Goal: Task Accomplishment & Management: Manage account settings

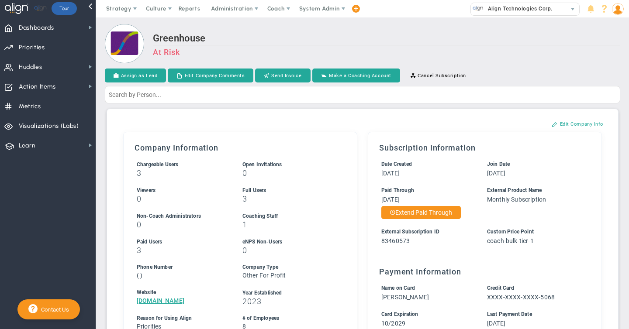
scroll to position [34, 0]
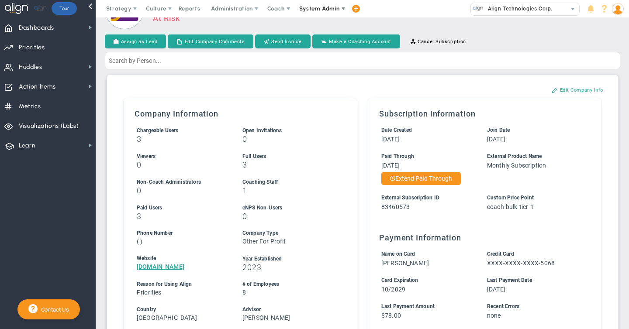
click at [312, 10] on span "System Admin" at bounding box center [319, 8] width 41 height 7
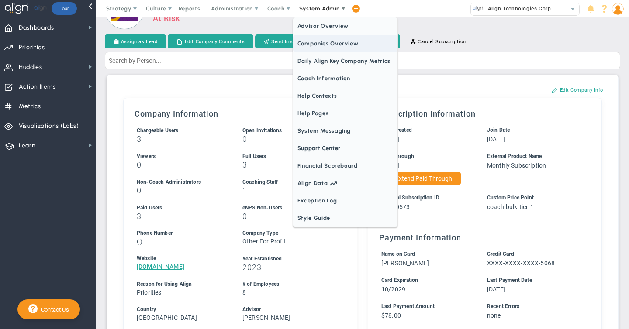
click at [314, 45] on span "Companies Overview" at bounding box center [345, 43] width 104 height 17
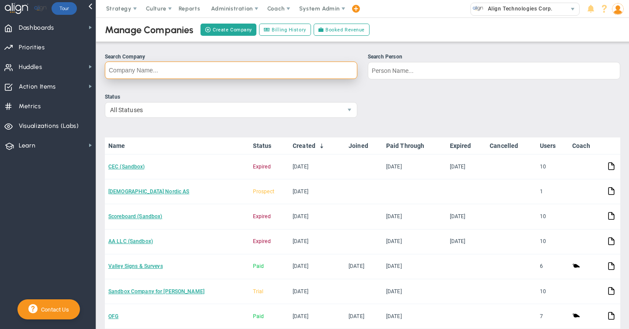
click at [127, 70] on input "Search Company" at bounding box center [231, 70] width 252 height 17
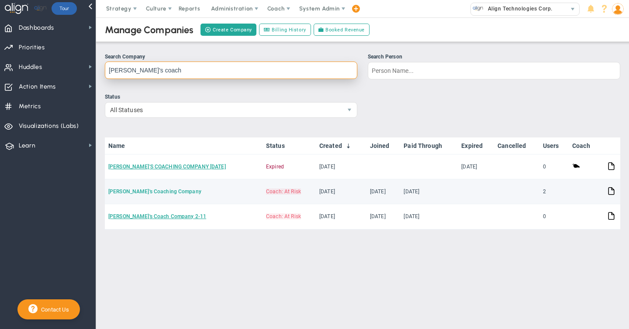
type input "[PERSON_NAME]'s coach"
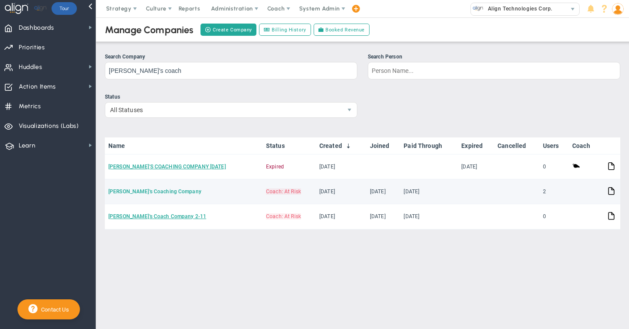
click at [134, 191] on link "[PERSON_NAME]'s Coaching Company" at bounding box center [154, 192] width 93 height 6
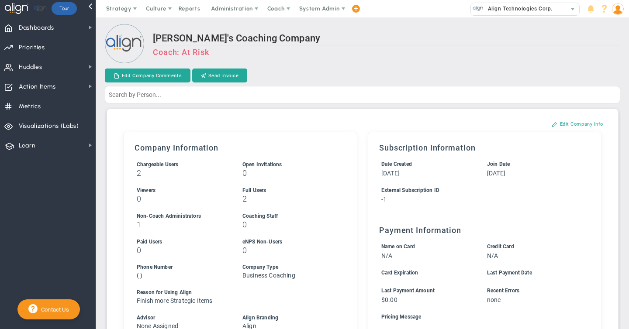
click at [618, 13] on img at bounding box center [618, 9] width 12 height 12
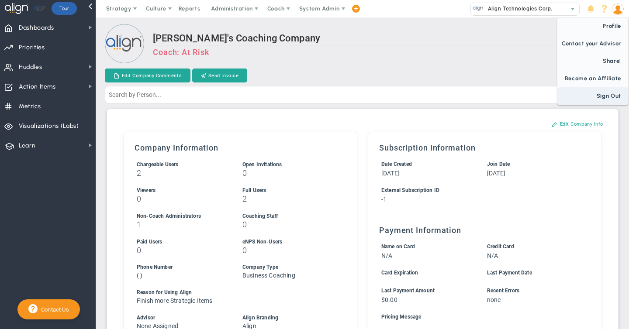
click at [606, 103] on span "Sign Out" at bounding box center [592, 95] width 71 height 17
